Goal: Transaction & Acquisition: Subscribe to service/newsletter

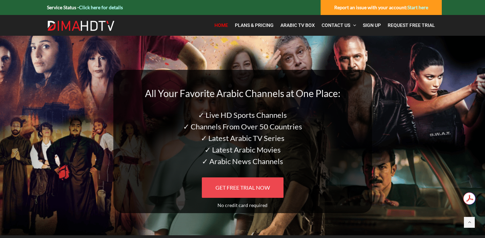
click at [273, 184] on link "GET FREE TRIAL NOW" at bounding box center [243, 187] width 82 height 20
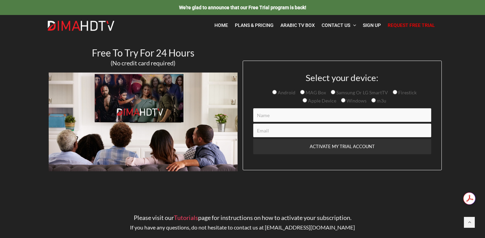
click at [292, 117] on input "Contact form" at bounding box center [342, 115] width 178 height 14
click at [332, 94] on input "Samsung Or LG SmartTV" at bounding box center [333, 92] width 4 height 4
radio input "true"
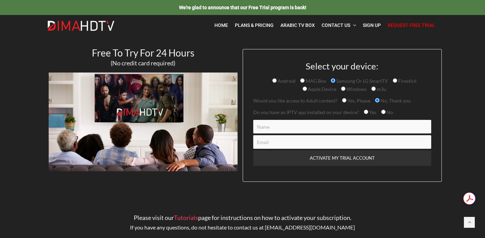
click at [364, 114] on input "Yes" at bounding box center [366, 112] width 4 height 4
radio input "true"
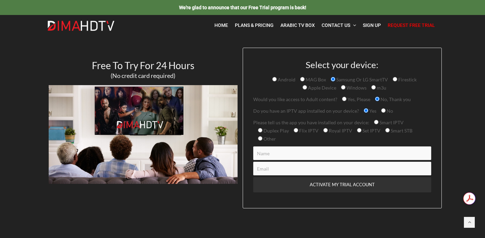
click at [259, 138] on input "Other" at bounding box center [260, 138] width 4 height 4
radio input "true"
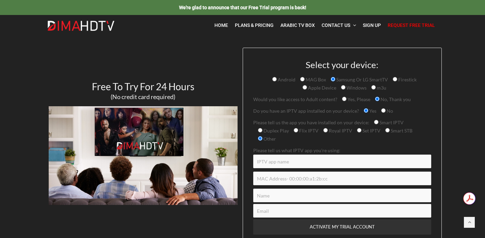
click at [300, 163] on input "Contact form" at bounding box center [342, 161] width 178 height 14
type input "Smarters Pro IPTV"
click at [310, 180] on input "Contact form" at bounding box center [342, 178] width 178 height 14
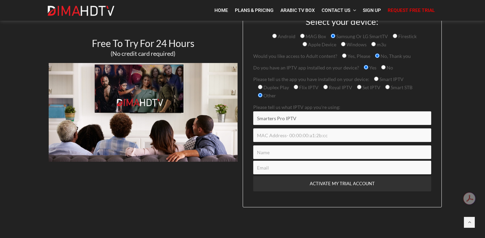
scroll to position [46, 0]
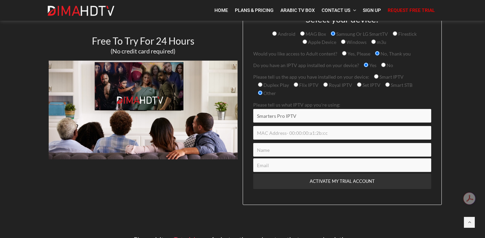
click at [375, 77] on input "Smart IPTV" at bounding box center [376, 76] width 4 height 4
radio input "true"
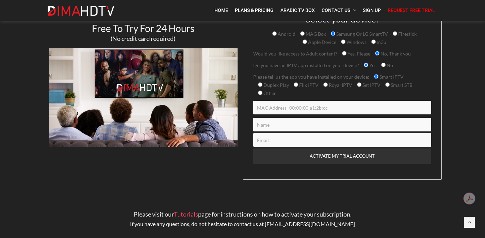
click at [336, 107] on input "Contact form" at bounding box center [342, 108] width 178 height 14
click at [325, 109] on input "Contact form" at bounding box center [342, 108] width 178 height 14
click at [385, 85] on input "Smart STB" at bounding box center [387, 84] width 4 height 4
radio input "true"
click at [323, 108] on input "Contact form" at bounding box center [342, 108] width 178 height 14
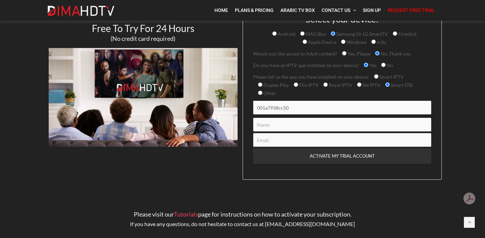
click at [262, 108] on input "001a7938cc50" at bounding box center [342, 108] width 178 height 14
type input "00:1a:79:38:cc:50"
click at [267, 125] on input "Contact form" at bounding box center [342, 125] width 178 height 14
type input "Amir Wassef"
type input "amir_wassef@hotmail.com"
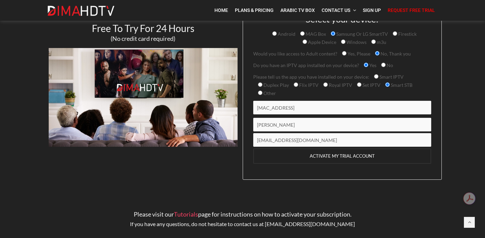
click at [335, 154] on input "ACTIVATE MY TRIAL ACCOUNT" at bounding box center [342, 155] width 178 height 15
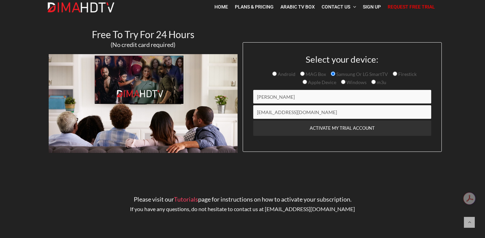
scroll to position [22, 0]
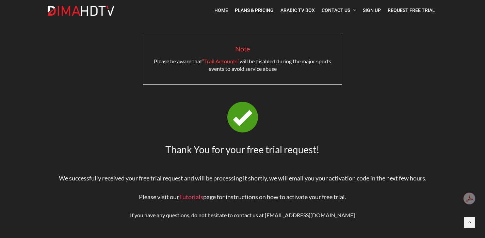
scroll to position [17, 0]
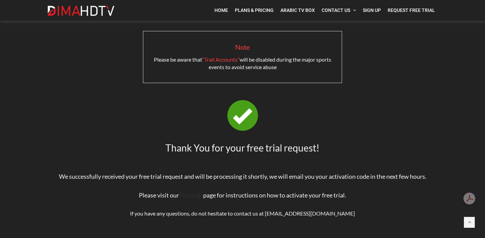
click at [194, 194] on link "Tutorials" at bounding box center [191, 194] width 24 height 7
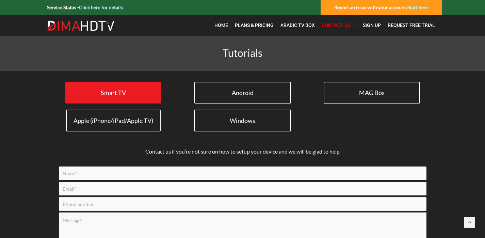
click at [122, 90] on span "Smart TV" at bounding box center [113, 92] width 25 height 7
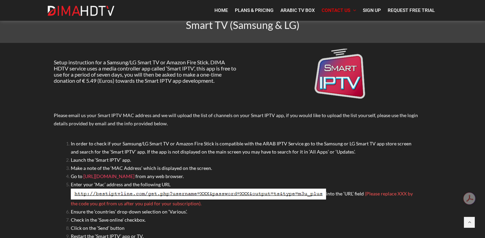
scroll to position [28, 0]
click at [114, 175] on link "[URL][DOMAIN_NAME]" at bounding box center [108, 176] width 51 height 6
click at [110, 193] on img at bounding box center [198, 193] width 255 height 11
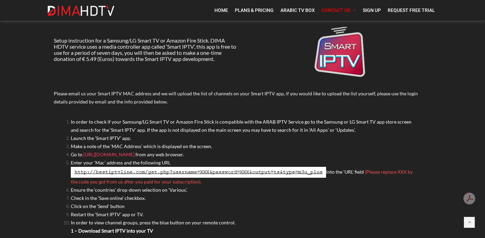
scroll to position [57, 0]
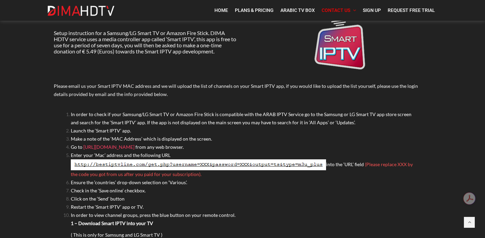
click at [75, 164] on img at bounding box center [198, 164] width 255 height 11
drag, startPoint x: 75, startPoint y: 164, endPoint x: 104, endPoint y: 164, distance: 28.6
click at [104, 164] on img at bounding box center [198, 164] width 255 height 11
click at [217, 165] on img at bounding box center [198, 164] width 255 height 11
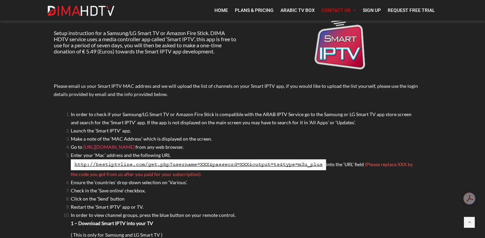
click at [217, 165] on img at bounding box center [198, 164] width 255 height 11
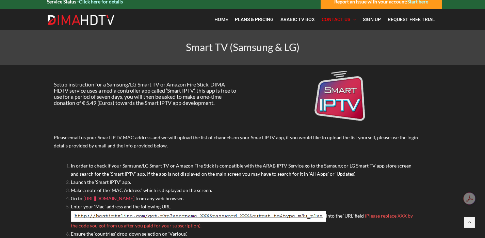
scroll to position [0, 0]
